Goal: Find specific page/section: Find specific page/section

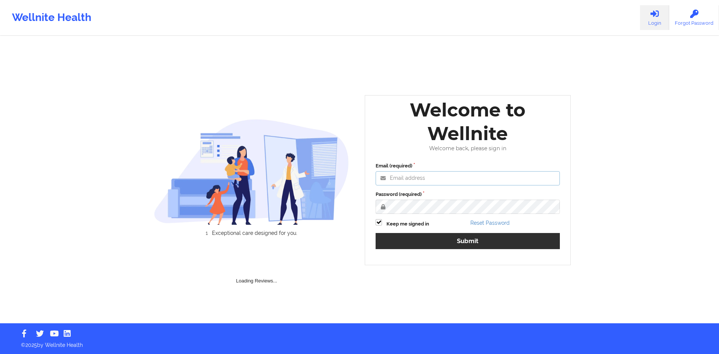
type input "[PERSON_NAME][EMAIL_ADDRESS][DOMAIN_NAME]"
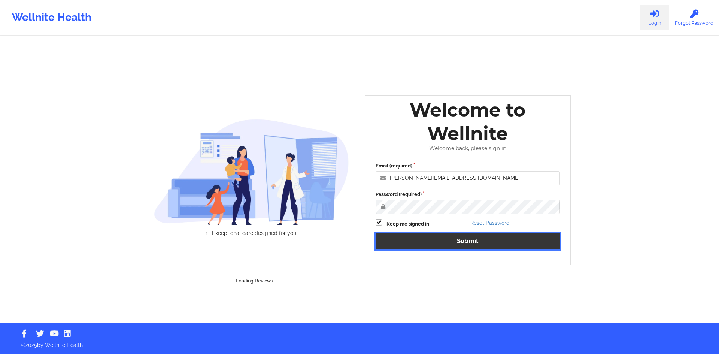
click at [449, 246] on button "Submit" at bounding box center [468, 241] width 184 height 16
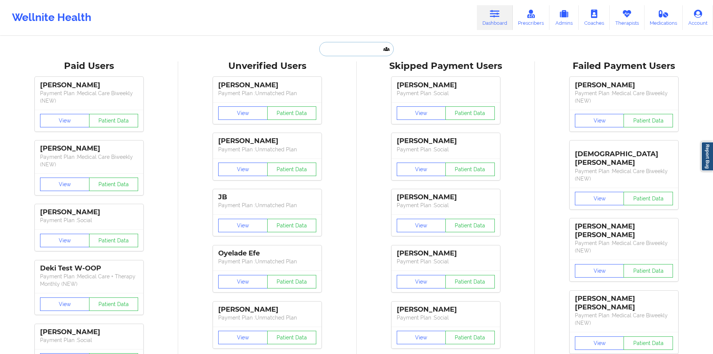
click at [345, 48] on input "text" at bounding box center [356, 49] width 74 height 14
paste input "LA-[PERSON_NAME]"
click at [359, 49] on input "LA-[PERSON_NAME]" at bounding box center [356, 49] width 74 height 14
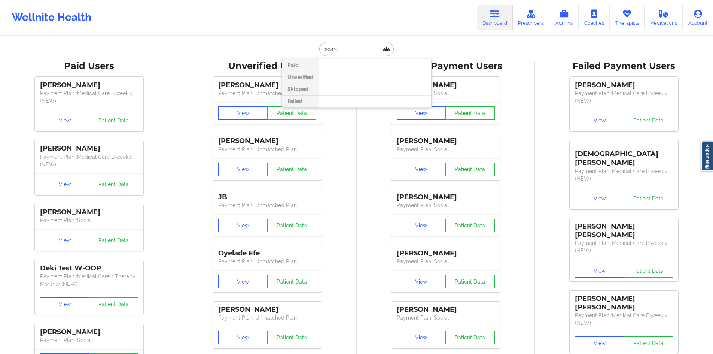
type input "[PERSON_NAME]"
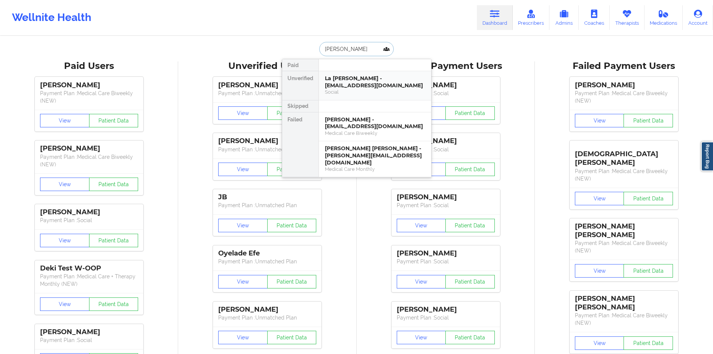
click at [355, 86] on div "La [PERSON_NAME] - [EMAIL_ADDRESS][DOMAIN_NAME]" at bounding box center [375, 82] width 100 height 14
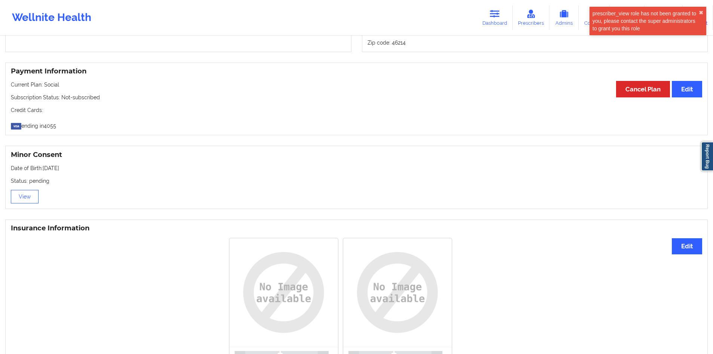
scroll to position [430, 0]
